Goal: Information Seeking & Learning: Learn about a topic

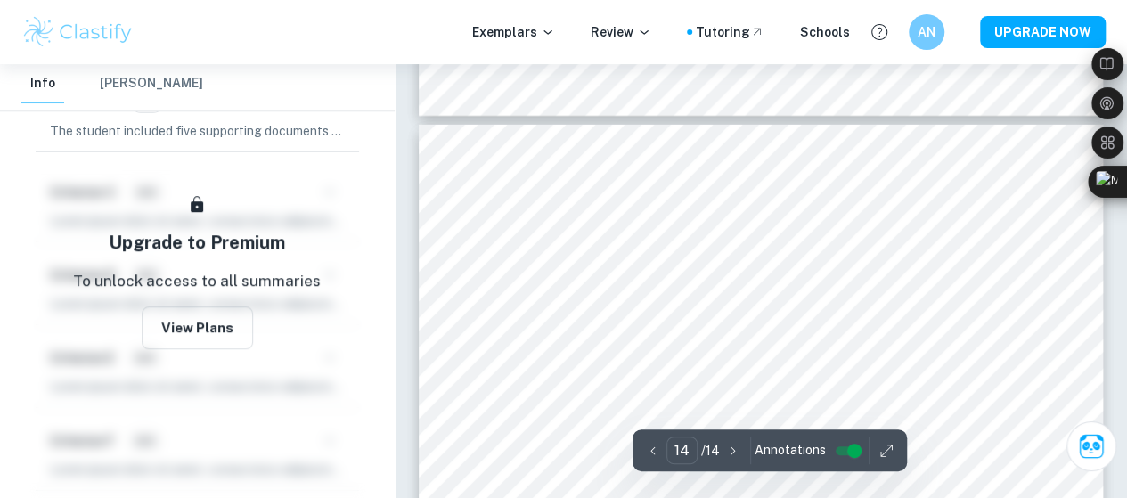
scroll to position [12984, 0]
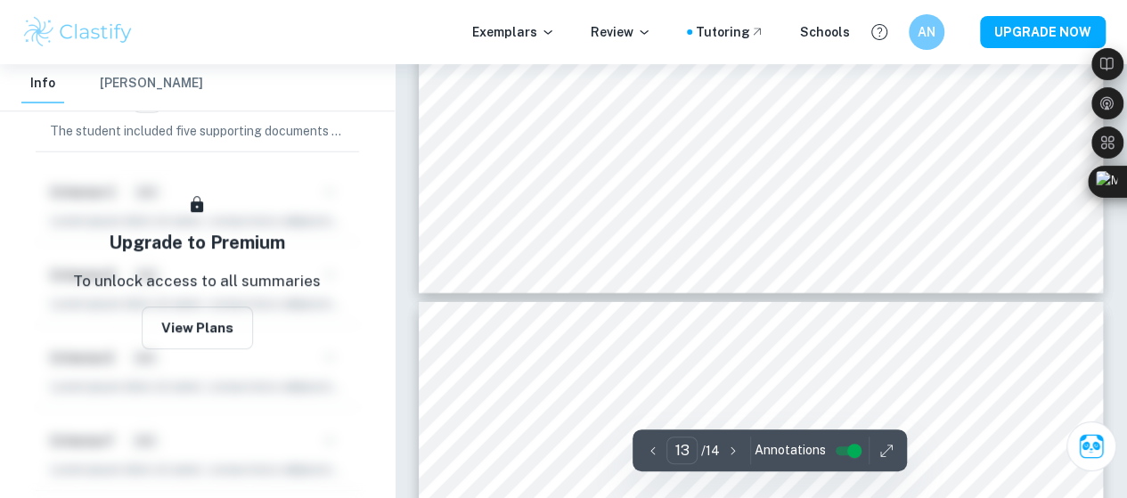
type input "14"
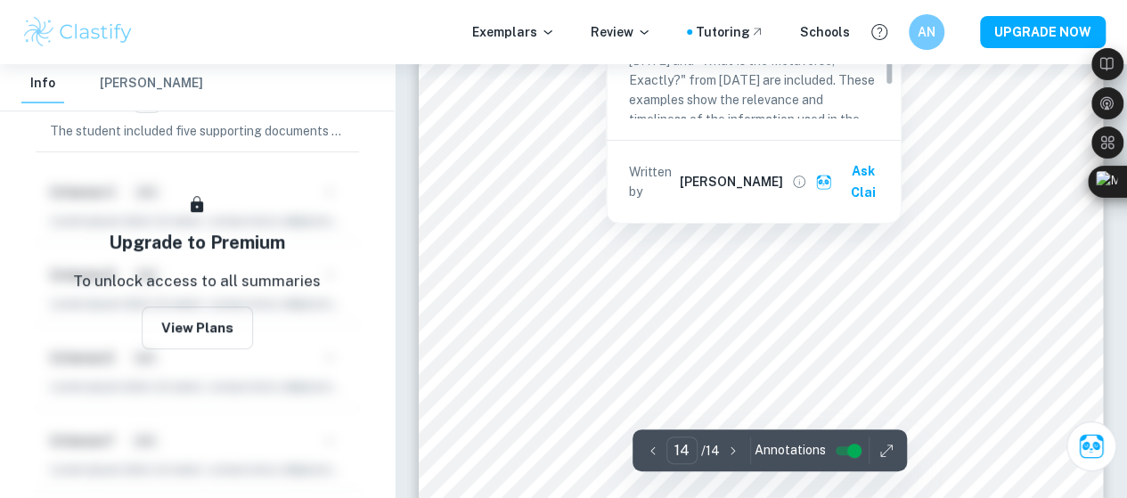
scroll to position [13340, 0]
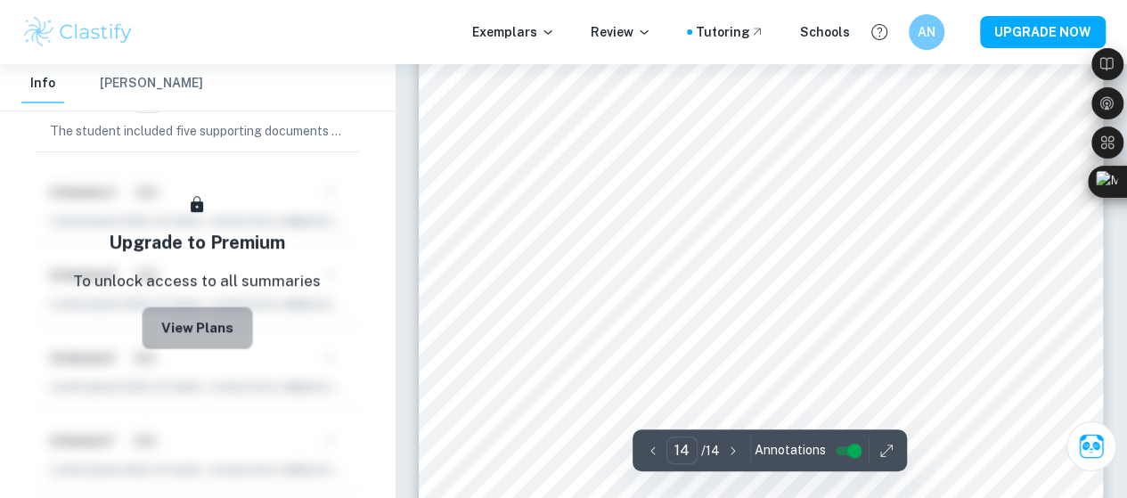
click at [205, 323] on button "View Plans" at bounding box center [197, 327] width 111 height 43
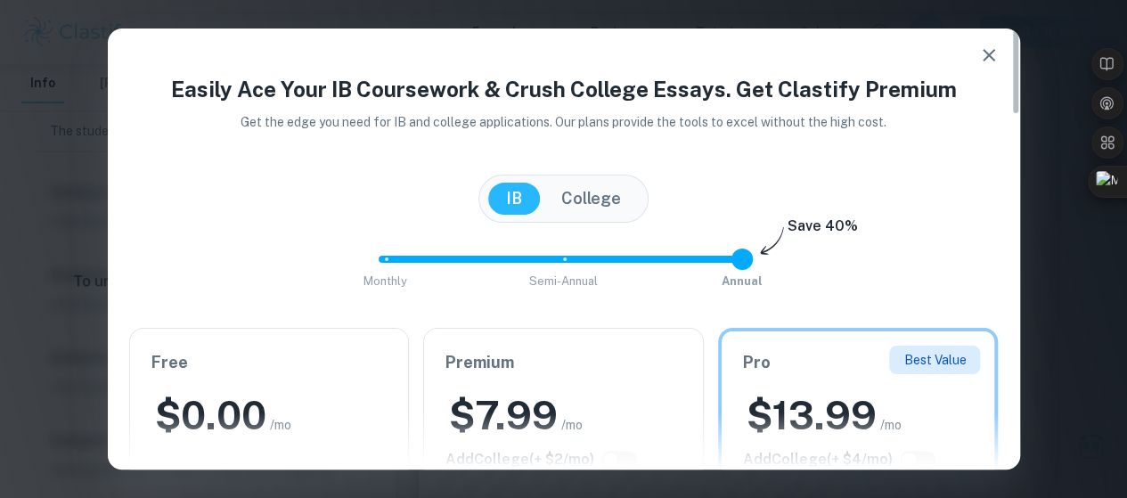
scroll to position [534, 0]
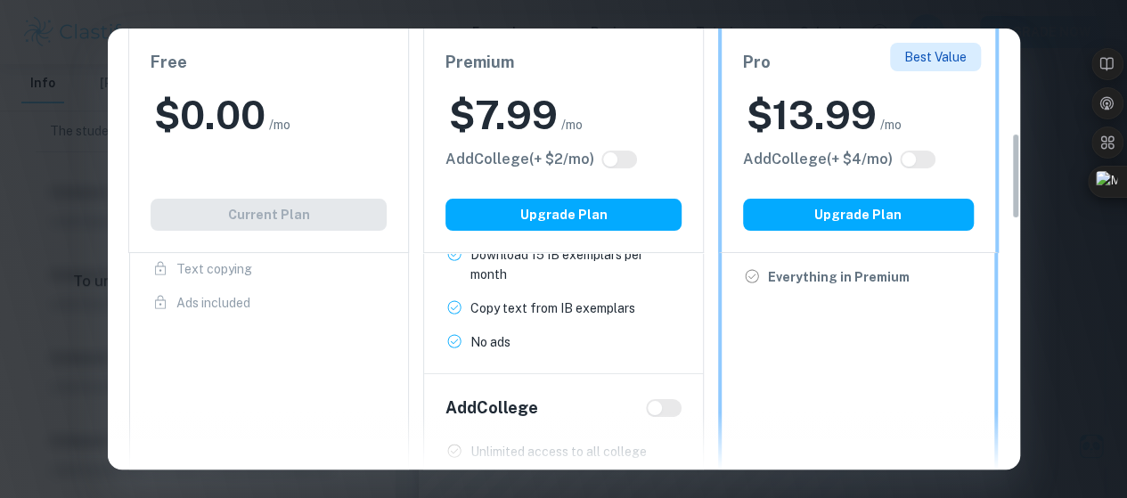
click at [262, 210] on div "Free $ 0.00 /mo Add College (+ $ 2 /mo) Current Plan" at bounding box center [268, 141] width 281 height 224
click at [327, 237] on div "Free $ 0.00 /mo Add College (+ $ 2 /mo) Current Plan" at bounding box center [268, 141] width 281 height 224
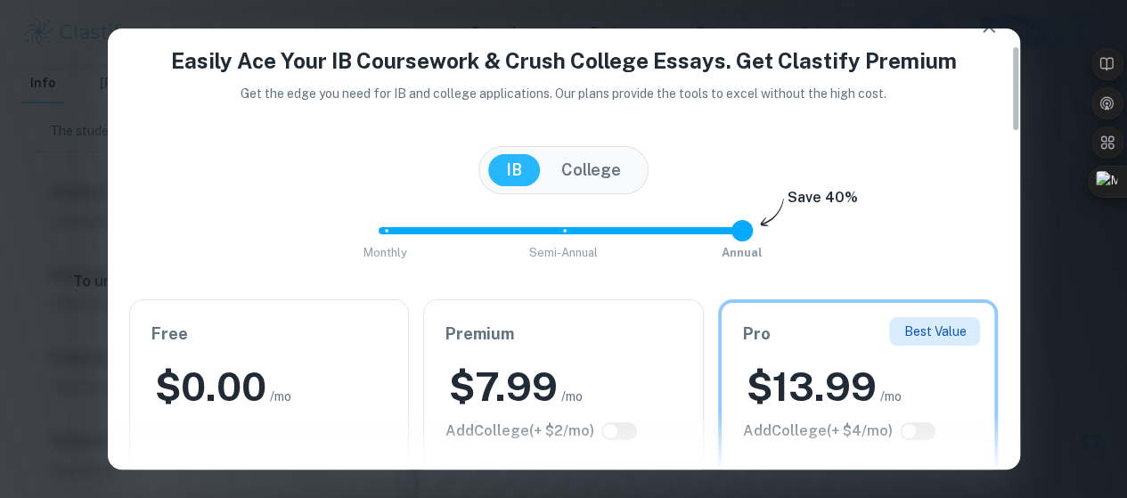
scroll to position [0, 0]
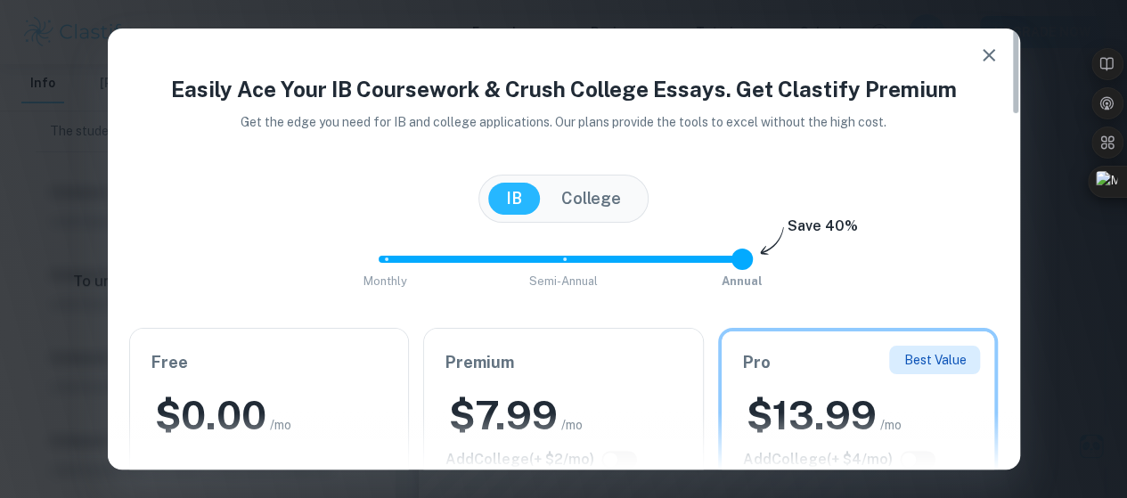
click at [985, 53] on icon "button" at bounding box center [988, 55] width 12 height 12
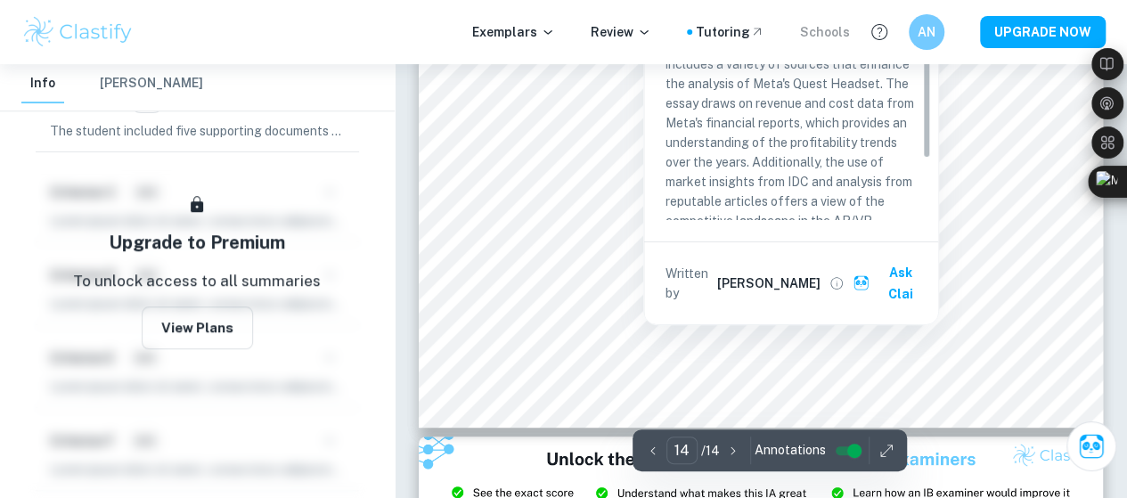
scroll to position [13696, 0]
